Goal: Communication & Community: Answer question/provide support

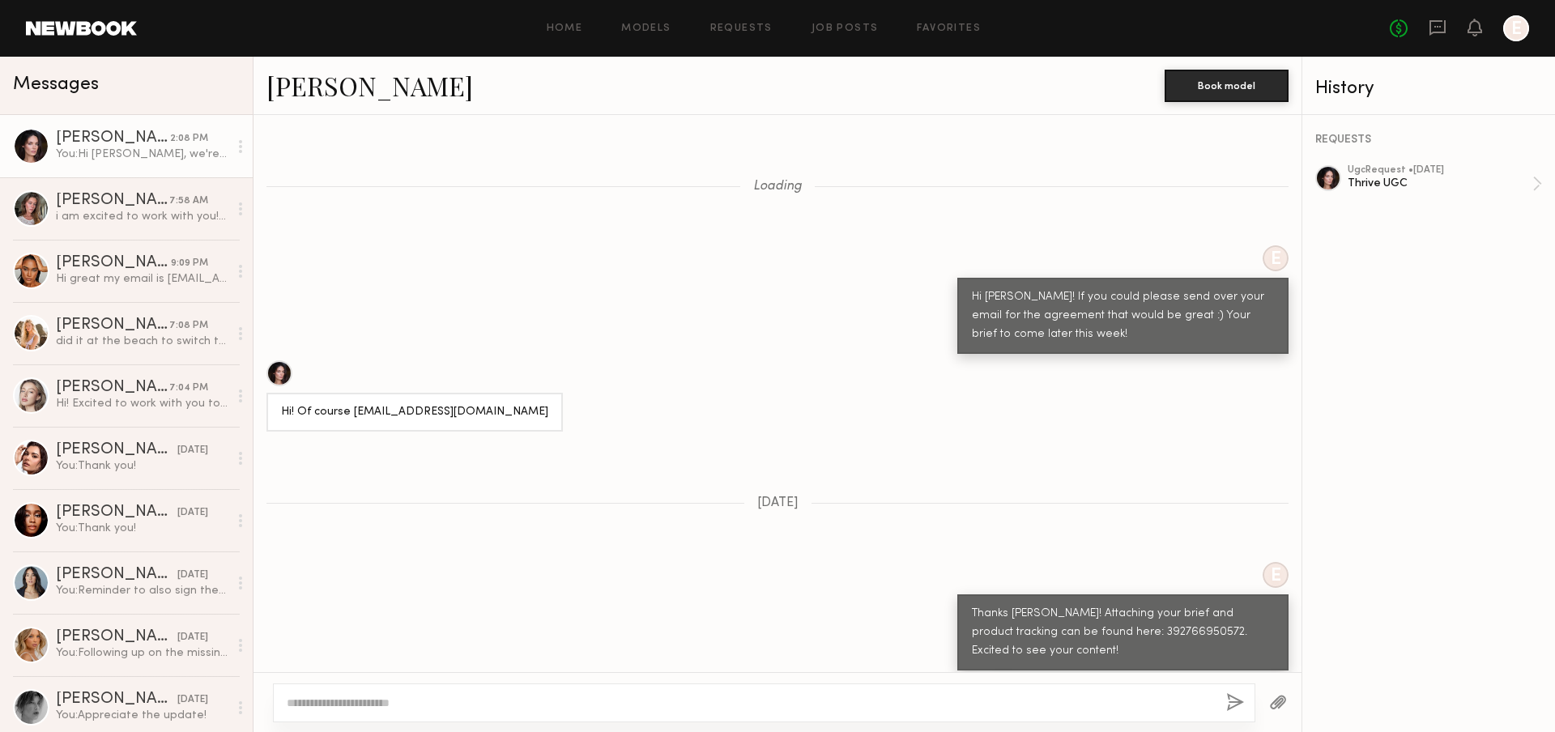
scroll to position [2634, 0]
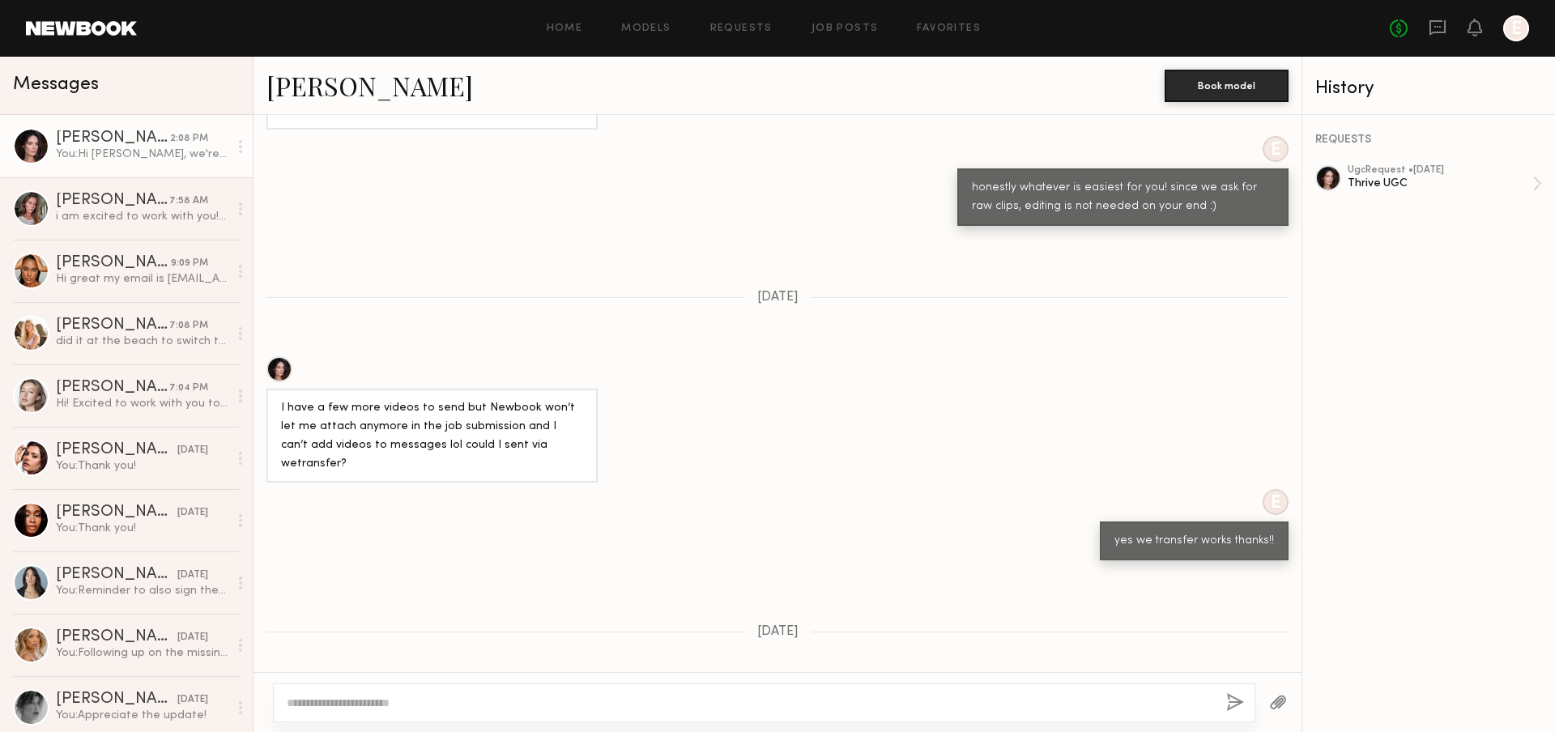
scroll to position [2634, 0]
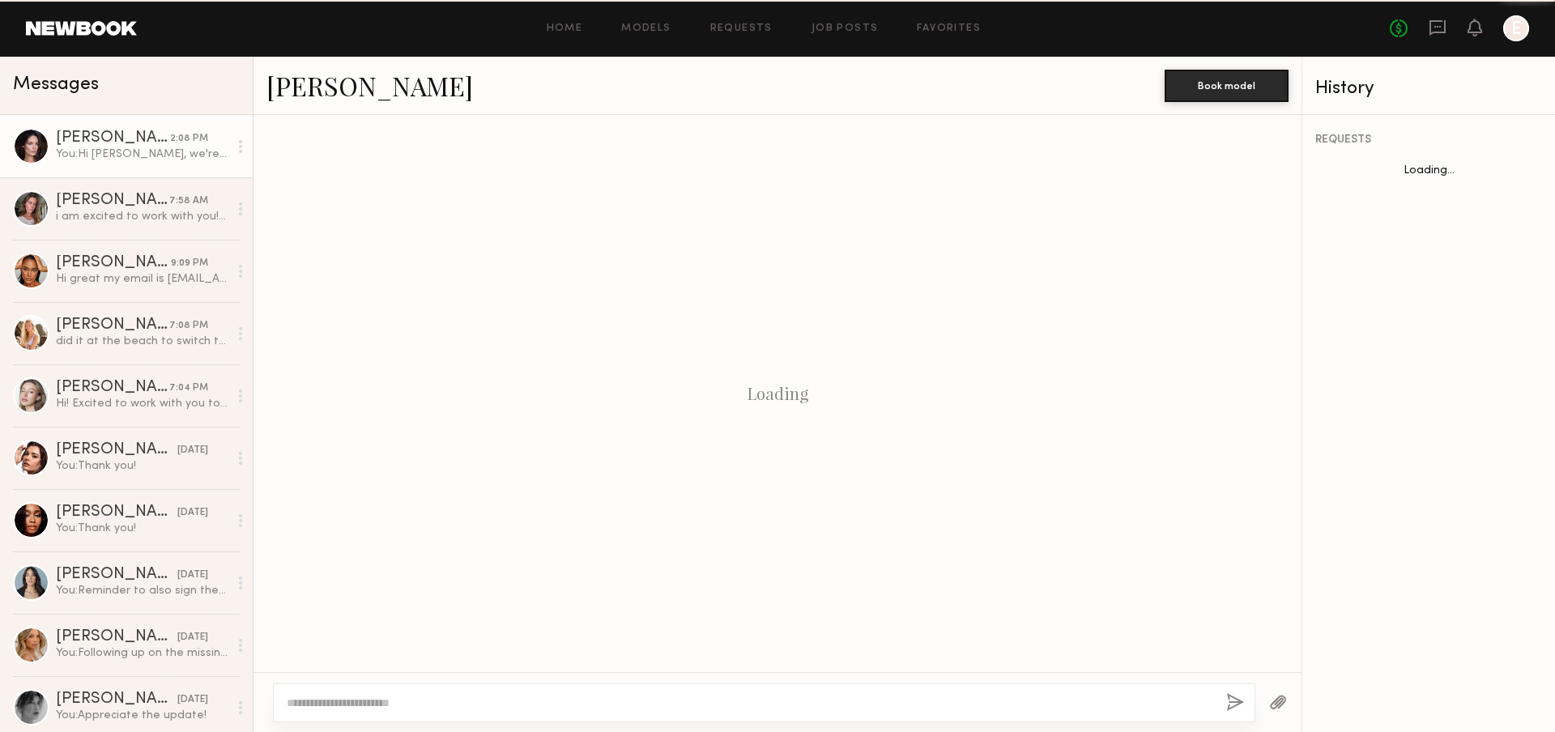
scroll to position [1263, 0]
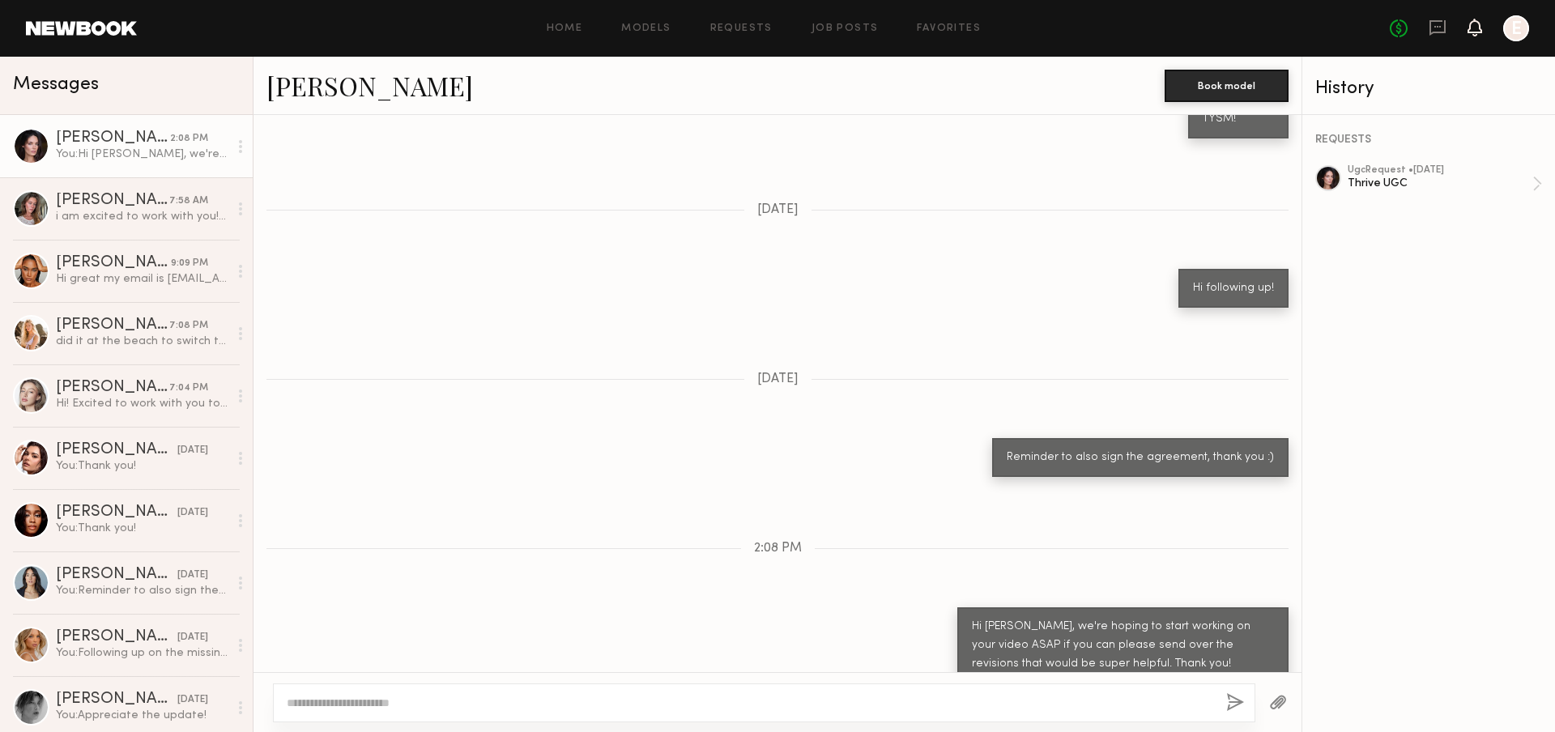
click at [1472, 28] on icon at bounding box center [1474, 26] width 13 height 11
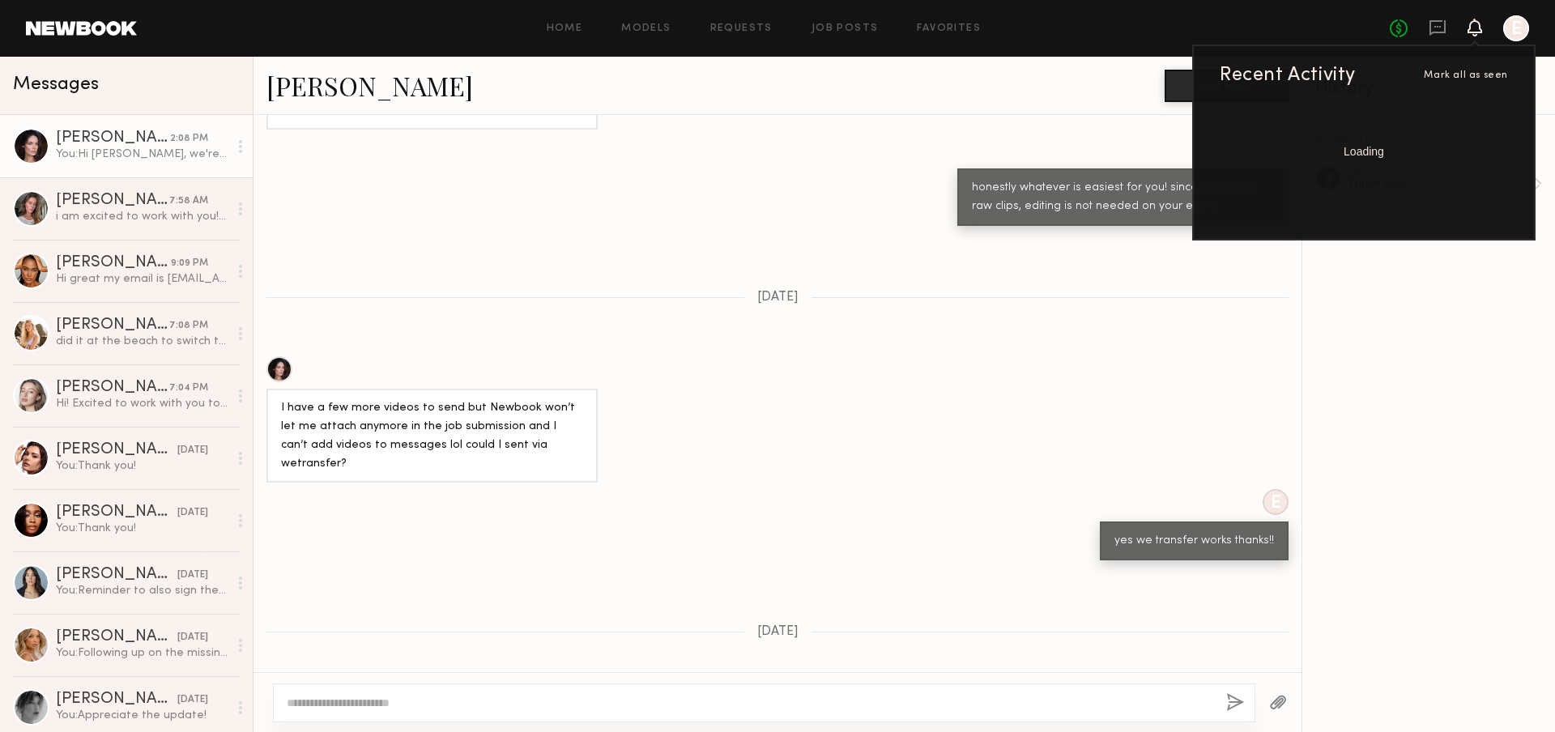
scroll to position [2634, 0]
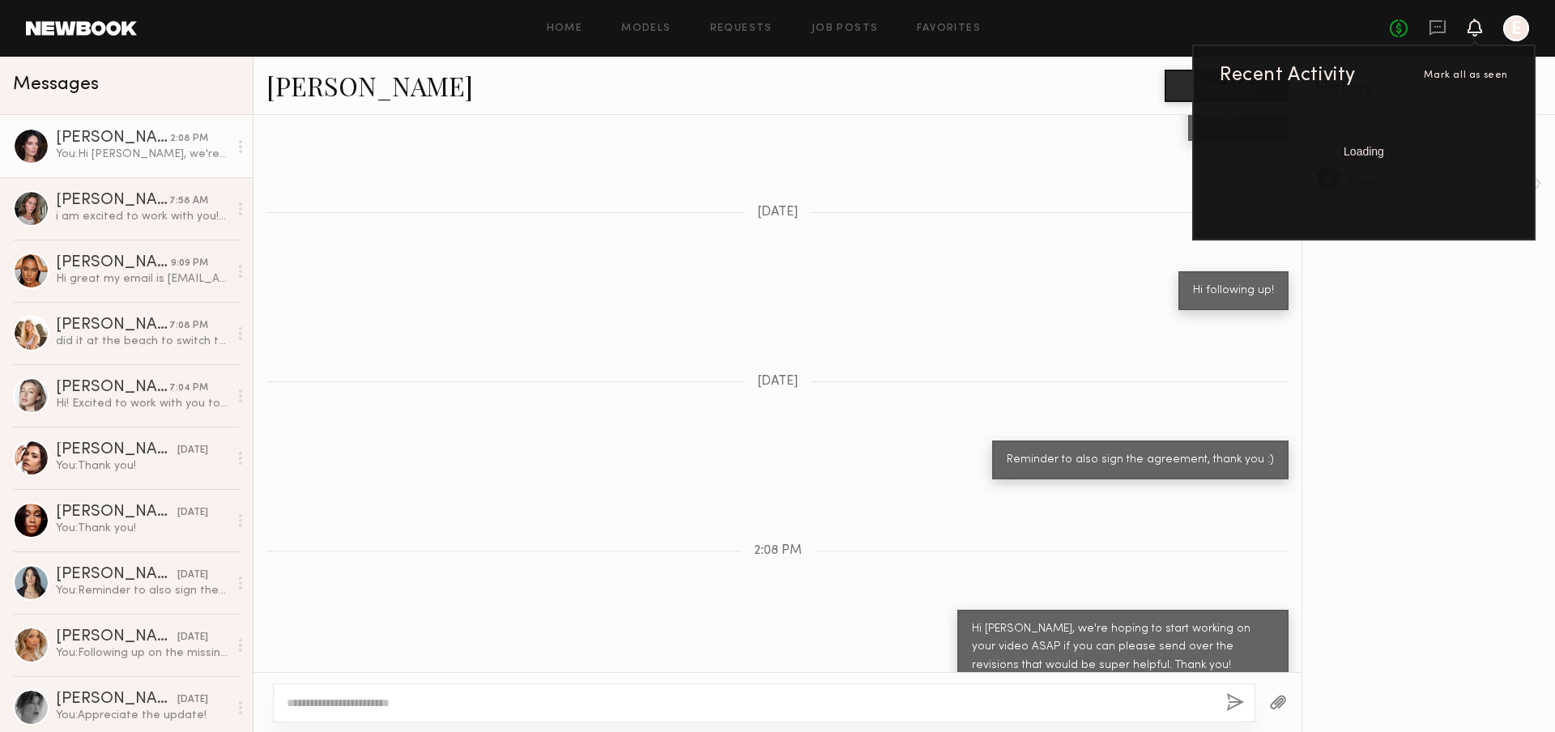
click at [1478, 28] on icon at bounding box center [1474, 26] width 13 height 11
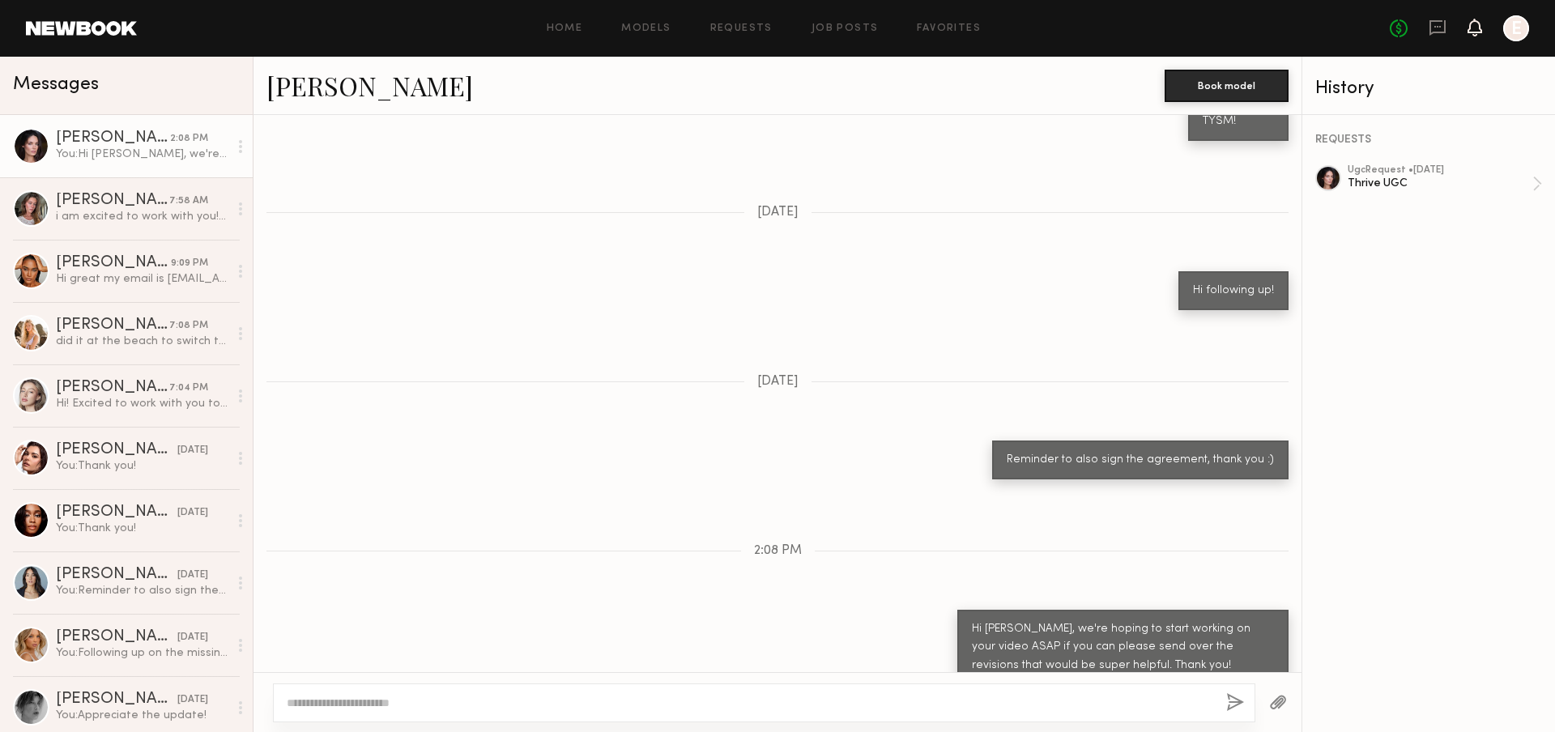
click at [1478, 28] on icon at bounding box center [1474, 26] width 13 height 11
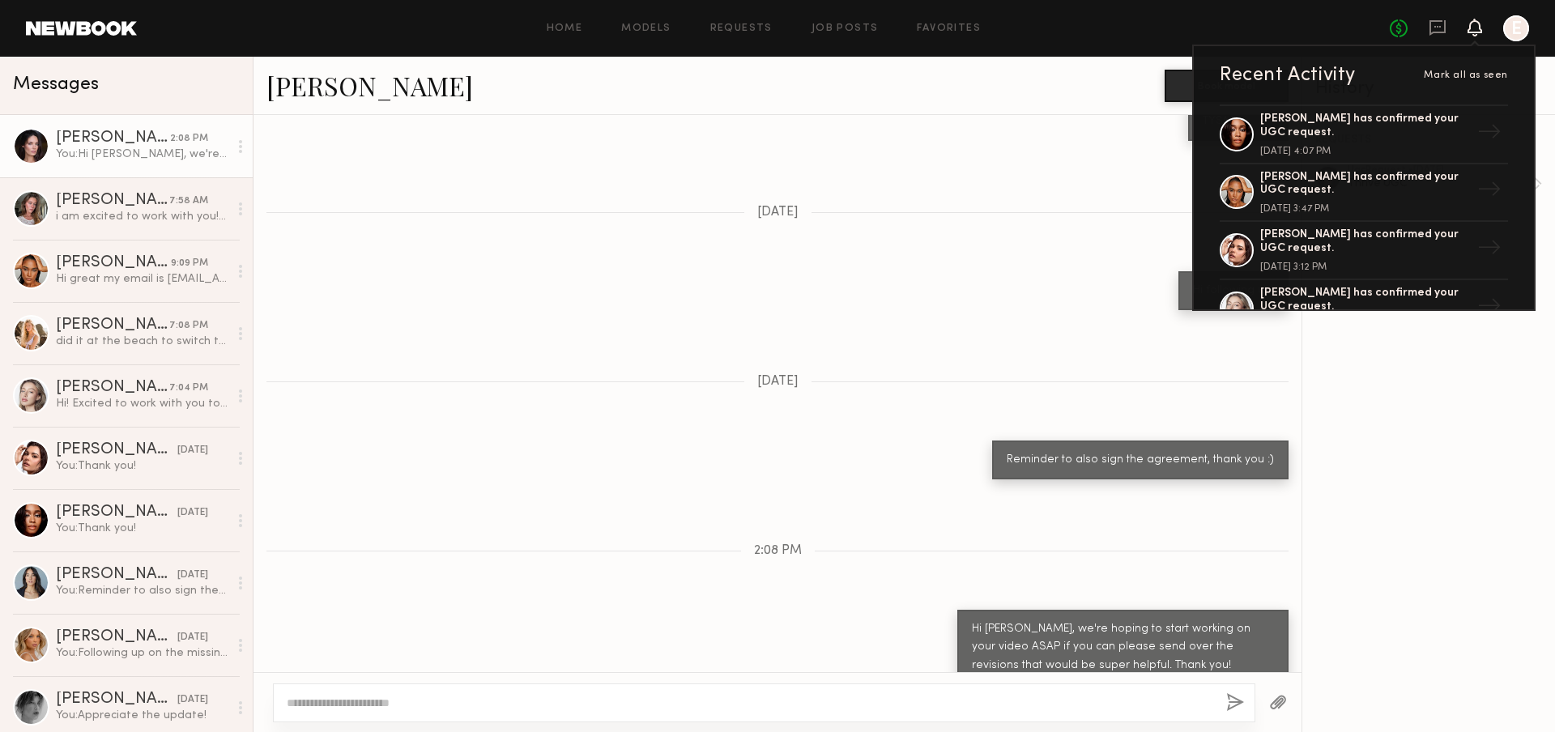
click at [1478, 28] on icon at bounding box center [1474, 26] width 13 height 11
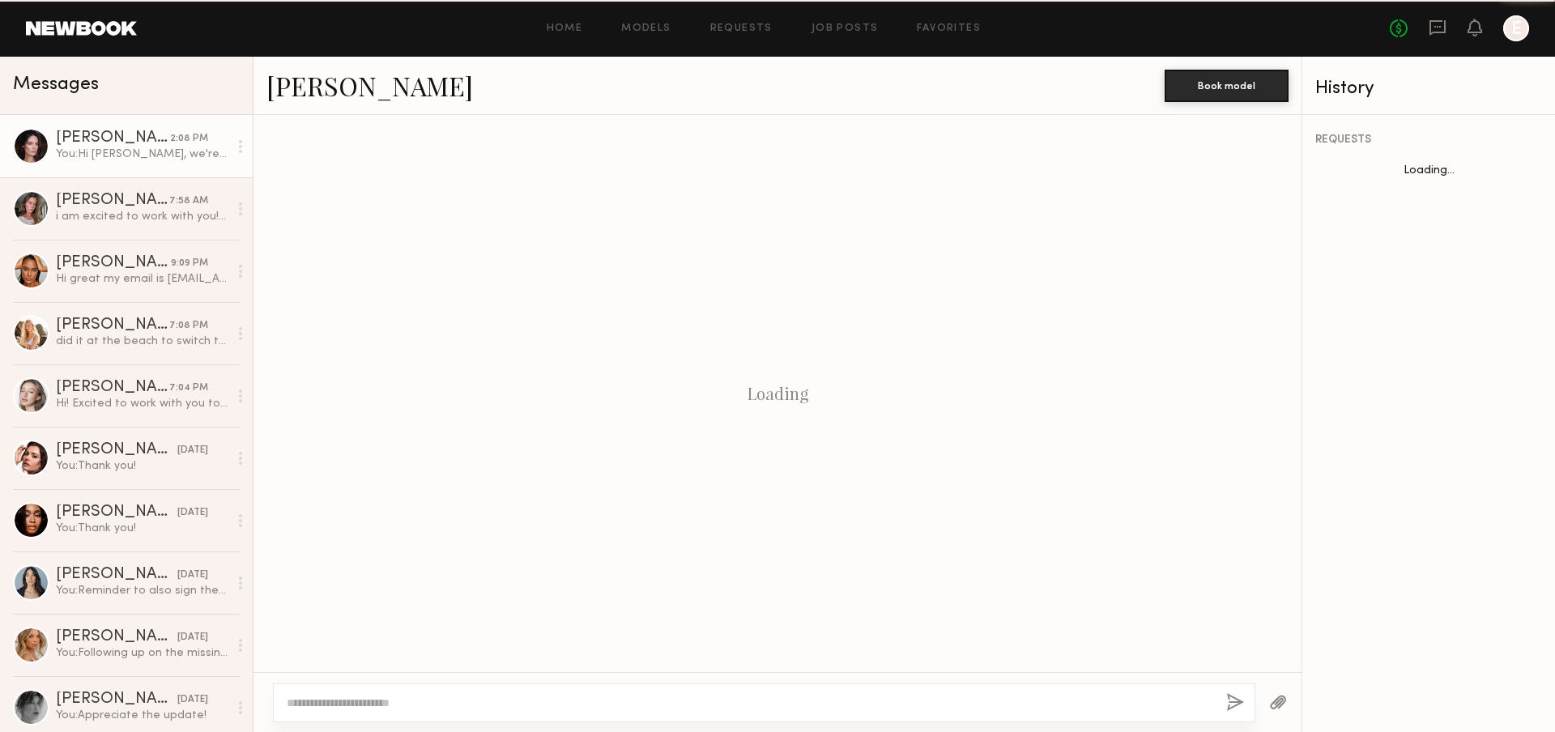
scroll to position [1263, 0]
